Goal: Check status: Check status

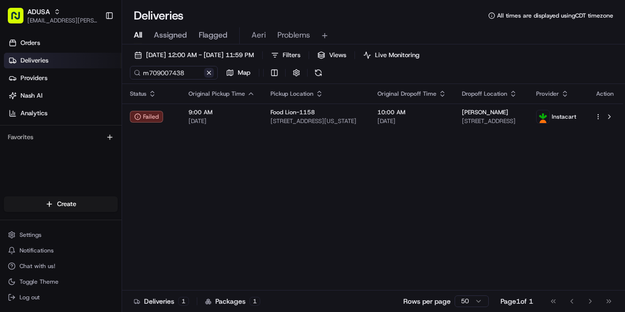
click at [207, 70] on button at bounding box center [209, 73] width 10 height 10
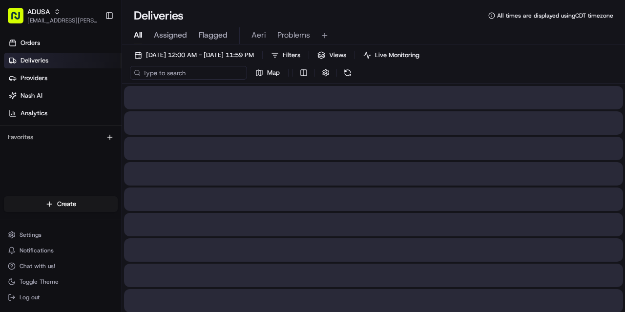
click at [205, 71] on input at bounding box center [188, 73] width 117 height 14
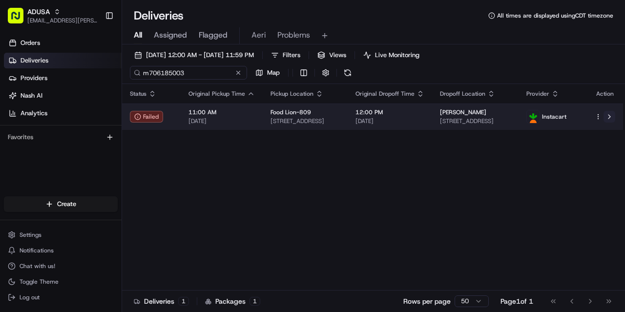
type input "m706185003"
click at [611, 119] on button at bounding box center [609, 117] width 12 height 12
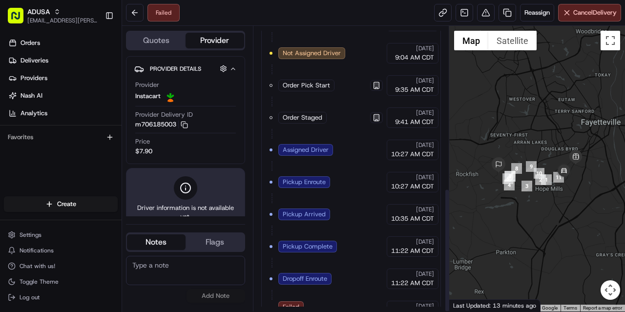
scroll to position [371, 0]
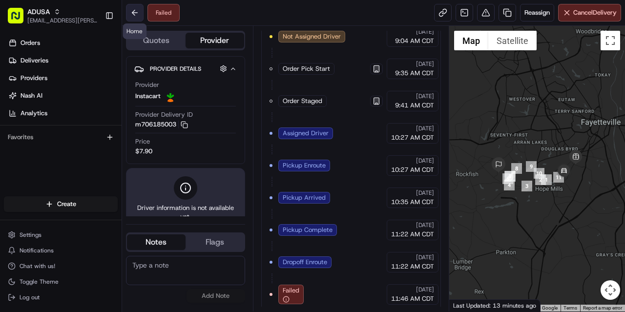
click at [136, 14] on button at bounding box center [135, 13] width 18 height 18
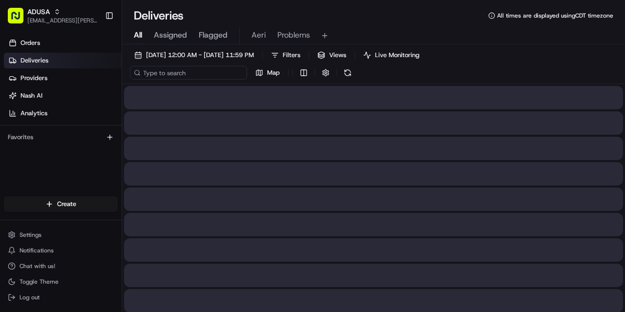
click at [210, 71] on input at bounding box center [188, 73] width 117 height 14
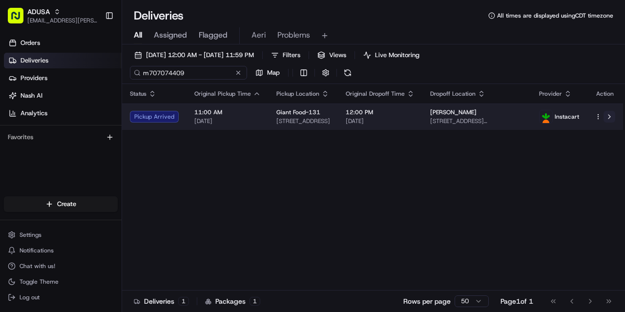
type input "m707074409"
click at [612, 114] on button at bounding box center [609, 117] width 12 height 12
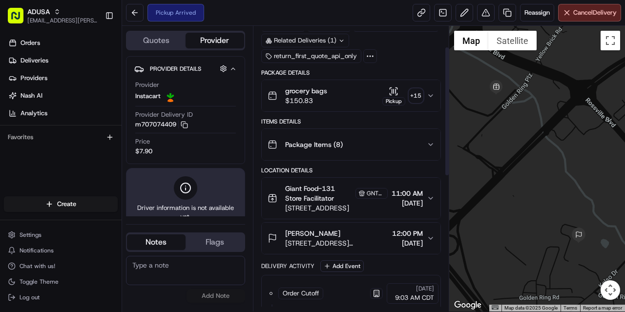
scroll to position [46, 0]
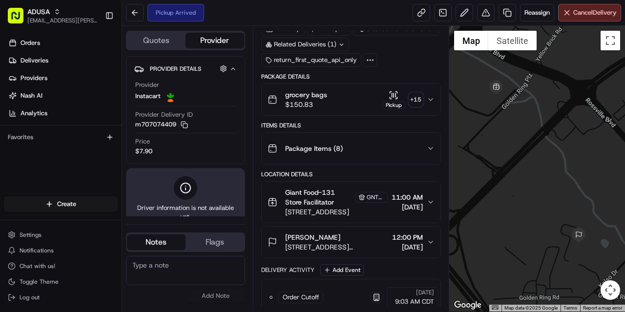
click at [420, 234] on span "12:00 PM" at bounding box center [407, 237] width 31 height 10
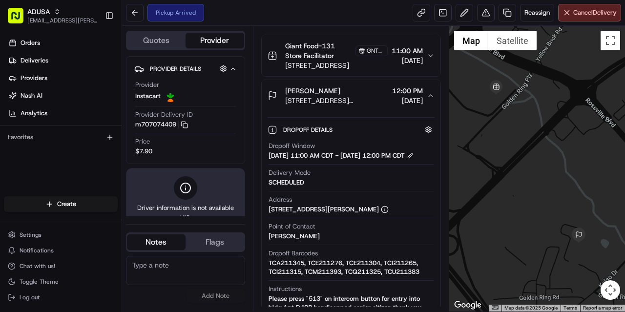
scroll to position [241, 0]
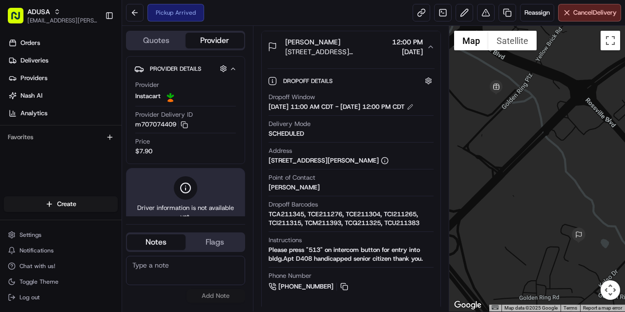
click at [427, 49] on button "Theresa Amrhein 8620 Kelso Dr, d408, Essex, MD 21221, US 12:00 PM 08/20/2025" at bounding box center [351, 46] width 179 height 31
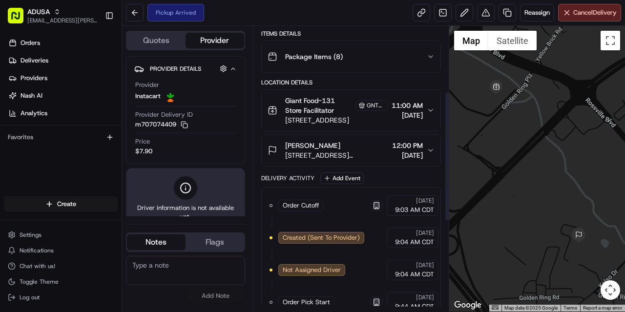
scroll to position [144, 0]
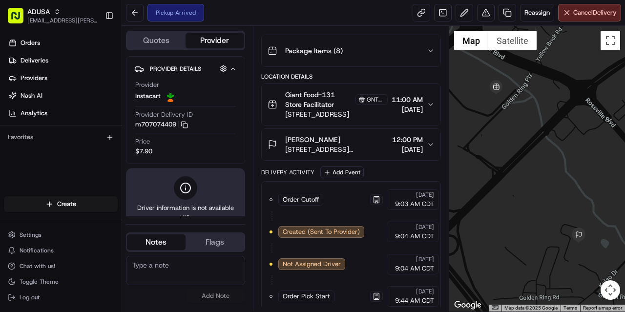
click at [428, 139] on button "Theresa Amrhein 8620 Kelso Dr, d408, Essex, MD 21221, US 12:00 PM 08/20/2025" at bounding box center [351, 144] width 179 height 31
click at [431, 144] on icon "button" at bounding box center [431, 145] width 8 height 8
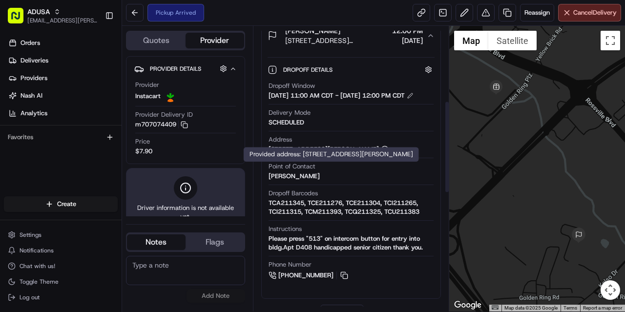
scroll to position [204, 0]
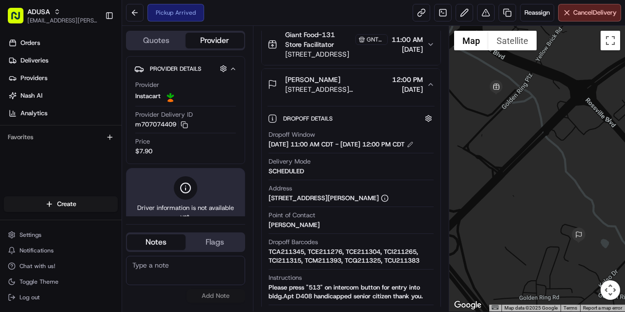
click at [432, 83] on icon "button" at bounding box center [431, 85] width 8 height 8
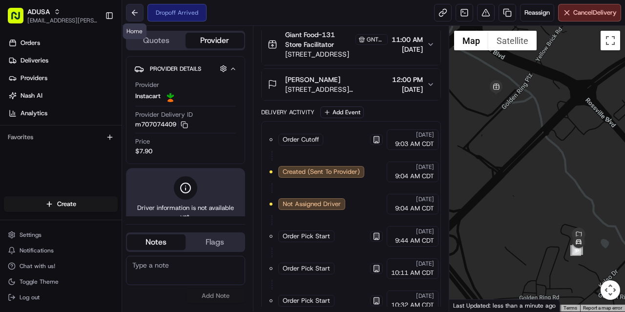
click at [134, 15] on button at bounding box center [135, 13] width 18 height 18
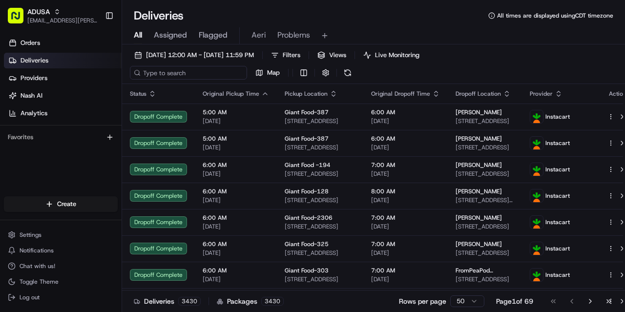
click at [210, 73] on input at bounding box center [188, 73] width 117 height 14
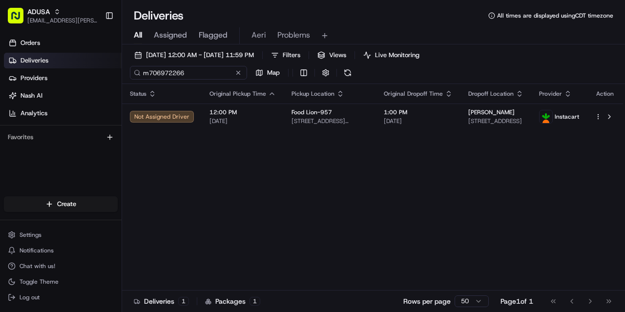
type input "m706972266"
click at [458, 199] on div "Status Original Pickup Time Pickup Location Original Dropoff Time Dropoff Locat…" at bounding box center [372, 196] width 501 height 224
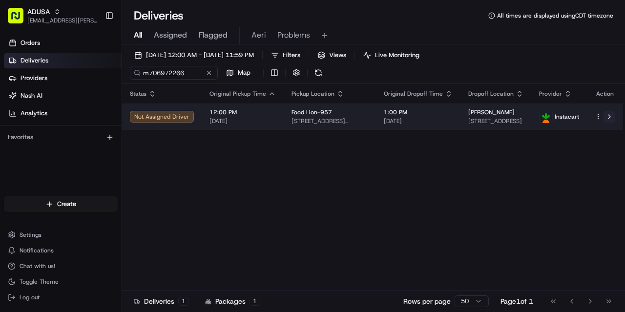
click at [609, 116] on button at bounding box center [609, 117] width 12 height 12
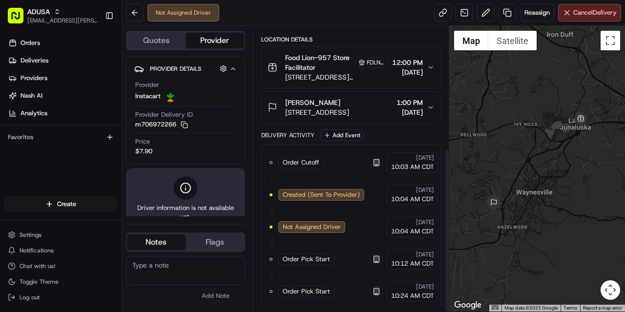
scroll to position [211, 0]
